Goal: Transaction & Acquisition: Purchase product/service

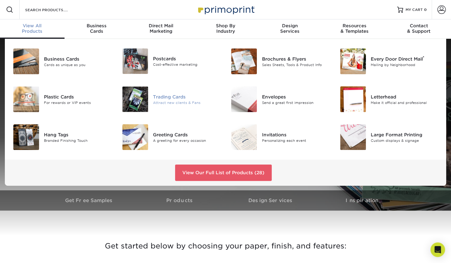
click at [132, 101] on img at bounding box center [135, 99] width 26 height 26
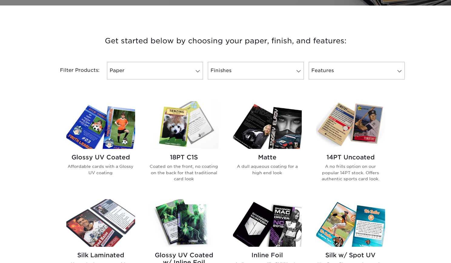
scroll to position [223, 0]
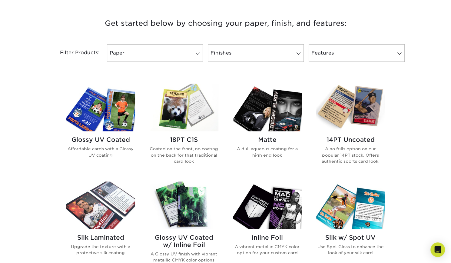
click at [183, 112] on img at bounding box center [184, 108] width 69 height 48
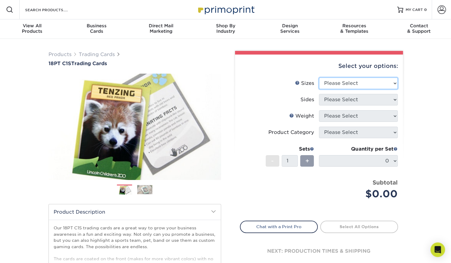
click at [368, 81] on select "Please Select 2.5" x 3.5"" at bounding box center [358, 84] width 79 height 12
select select "2.50x3.50"
click at [319, 78] on select "Please Select 2.5" x 3.5"" at bounding box center [358, 84] width 79 height 12
click at [356, 98] on select "Please Select Print Both Sides Print Front Only" at bounding box center [358, 100] width 79 height 12
select select "13abbda7-1d64-4f25-8bb2-c179b224825d"
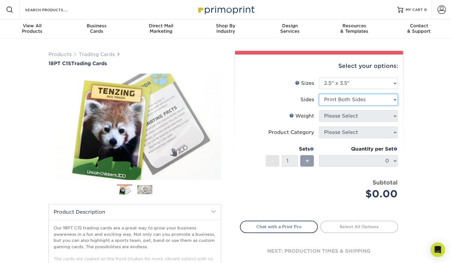
click at [319, 94] on select "Please Select Print Both Sides Print Front Only" at bounding box center [358, 100] width 79 height 12
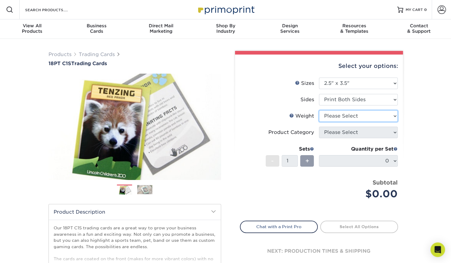
click at [346, 117] on select "Please Select 18PT C1S" at bounding box center [358, 116] width 79 height 12
select select "18PTC1S"
click at [319, 110] on select "Please Select 18PT C1S" at bounding box center [358, 116] width 79 height 12
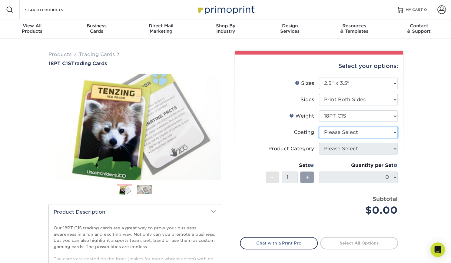
click at [338, 137] on select at bounding box center [358, 133] width 79 height 12
select select "1e8116af-acfc-44b1-83dc-8181aa338834"
click at [319, 127] on select at bounding box center [358, 133] width 79 height 12
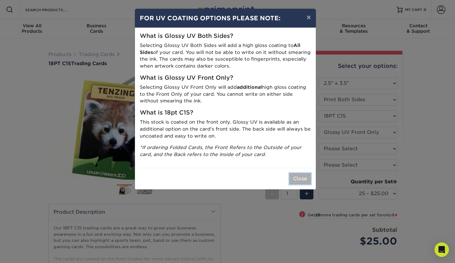
click at [300, 179] on button "Close" at bounding box center [300, 179] width 22 height 12
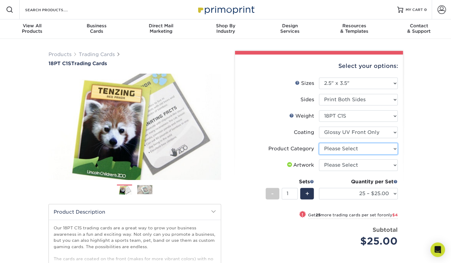
click at [342, 148] on select "Please Select Trading Cards" at bounding box center [358, 149] width 79 height 12
select select "c2f9bce9-36c2-409d-b101-c29d9d031e18"
click at [319, 143] on select "Please Select Trading Cards" at bounding box center [358, 149] width 79 height 12
click at [337, 163] on select "Please Select I will upload files I need a design - $100" at bounding box center [358, 165] width 79 height 12
select select "upload"
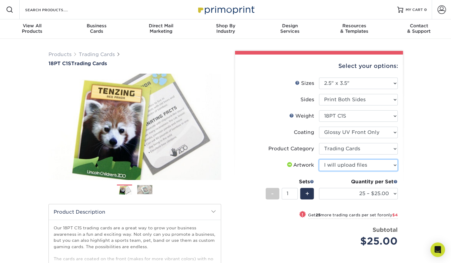
click at [319, 159] on select "Please Select I will upload files I need a design - $100" at bounding box center [358, 165] width 79 height 12
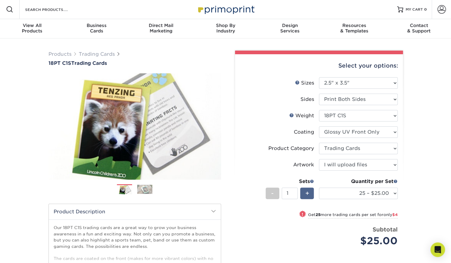
click at [311, 192] on div "+" at bounding box center [307, 193] width 14 height 12
type input "4"
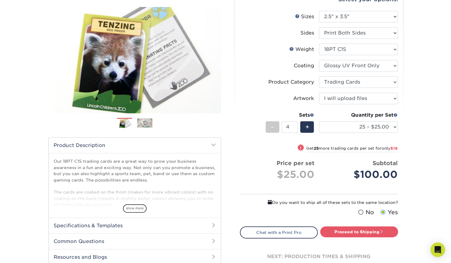
scroll to position [76, 0]
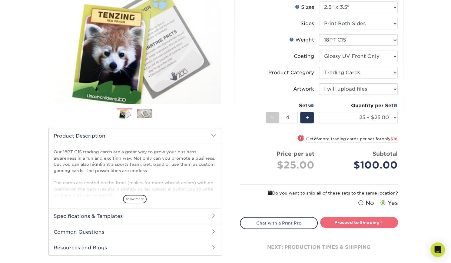
click at [353, 218] on link "Proceed to Shipping" at bounding box center [359, 222] width 78 height 11
type input "Set 1"
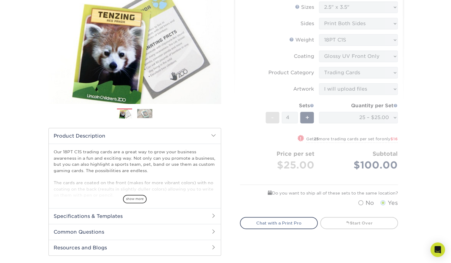
select select "08588386-0599-420e-8c79-4535039915a0"
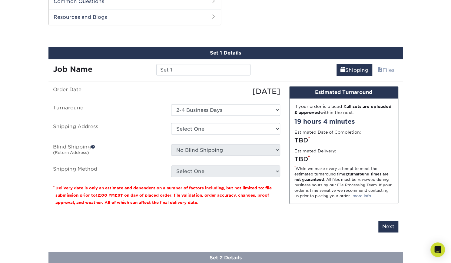
scroll to position [309, 0]
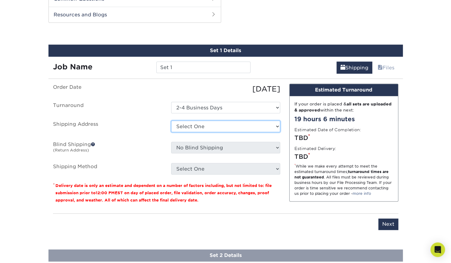
click at [201, 127] on select "Select One + Add New Address - Login" at bounding box center [225, 127] width 109 height 12
select select "newaddress"
click at [171, 121] on select "Select One + Add New Address - Login" at bounding box center [225, 127] width 109 height 12
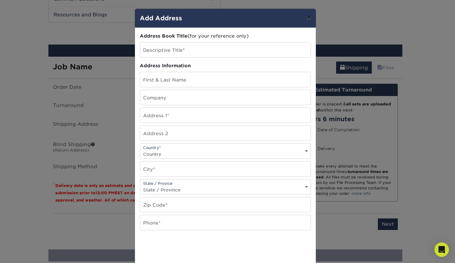
click at [312, 16] on button "×" at bounding box center [309, 17] width 14 height 17
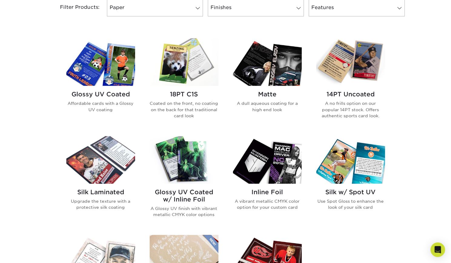
scroll to position [268, 0]
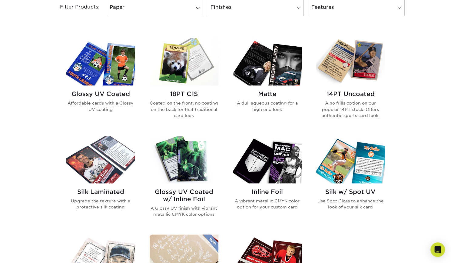
click at [105, 44] on img at bounding box center [100, 62] width 69 height 48
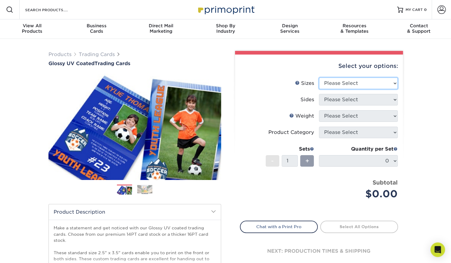
click at [349, 83] on select "Please Select 2.5" x 3.5"" at bounding box center [358, 84] width 79 height 12
select select "2.50x3.50"
click at [319, 78] on select "Please Select 2.5" x 3.5"" at bounding box center [358, 84] width 79 height 12
click at [349, 98] on select "Please Select Print Both Sides Print Front Only" at bounding box center [358, 100] width 79 height 12
select select "13abbda7-1d64-4f25-8bb2-c179b224825d"
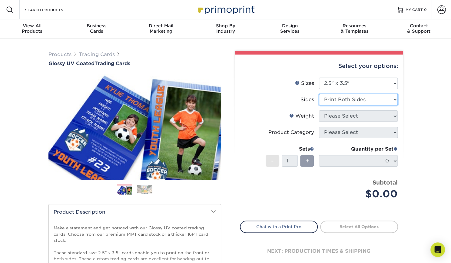
click at [319, 94] on select "Please Select Print Both Sides Print Front Only" at bounding box center [358, 100] width 79 height 12
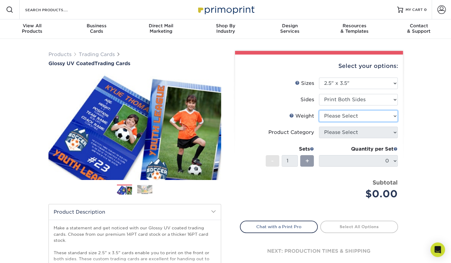
click at [333, 119] on select "Please Select 16PT 14PT 18PT C1S" at bounding box center [358, 116] width 79 height 12
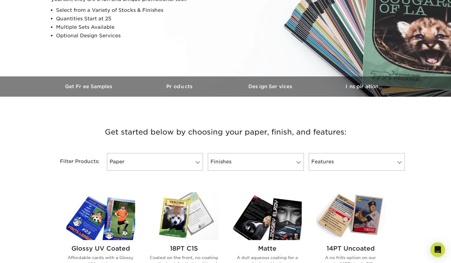
scroll to position [128, 0]
